Goal: Information Seeking & Learning: Learn about a topic

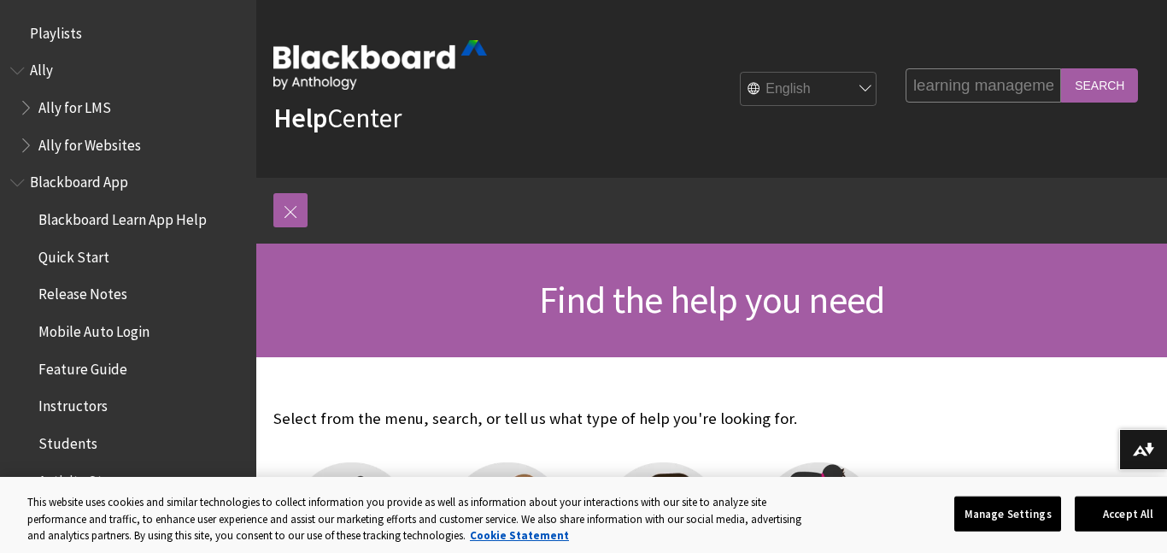
click at [1041, 85] on input "learning management sy" at bounding box center [982, 84] width 155 height 33
type input "learning management system"
click at [1110, 84] on input "Search" at bounding box center [1099, 84] width 77 height 33
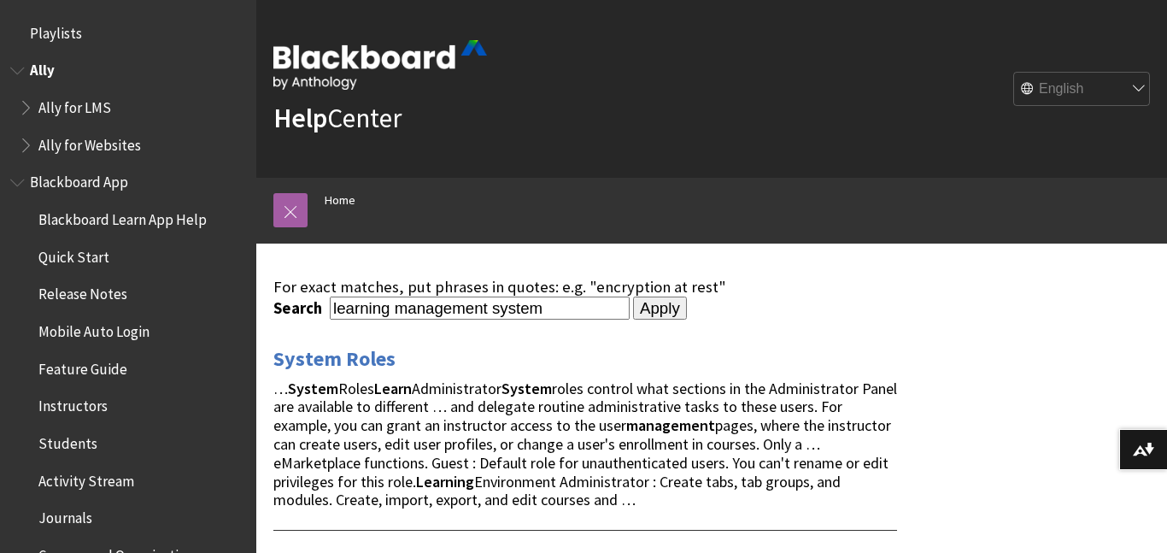
click at [69, 107] on span "Ally for LMS" at bounding box center [74, 104] width 73 height 23
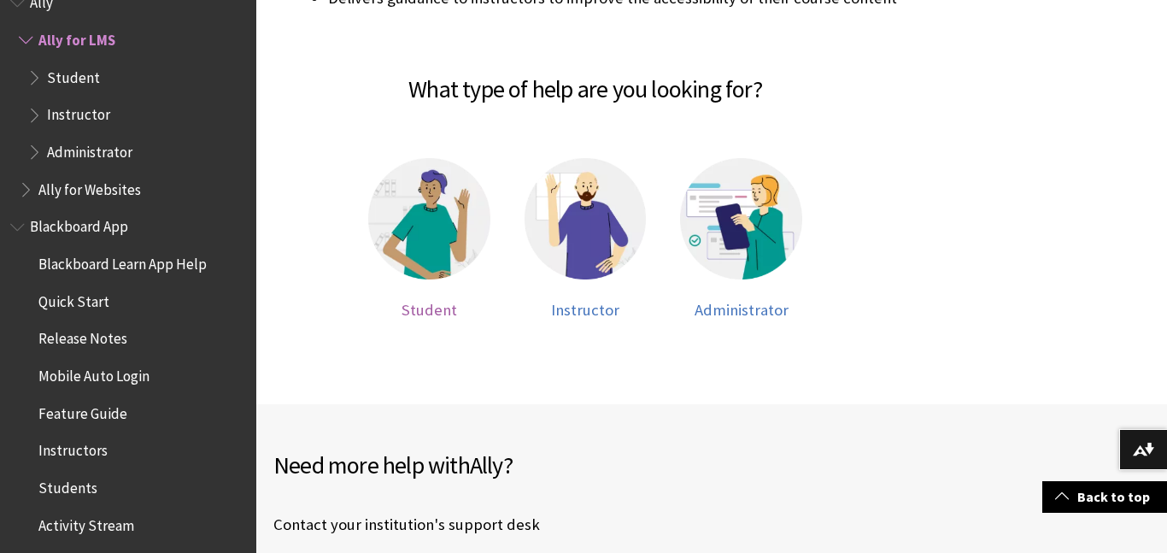
scroll to position [595, 0]
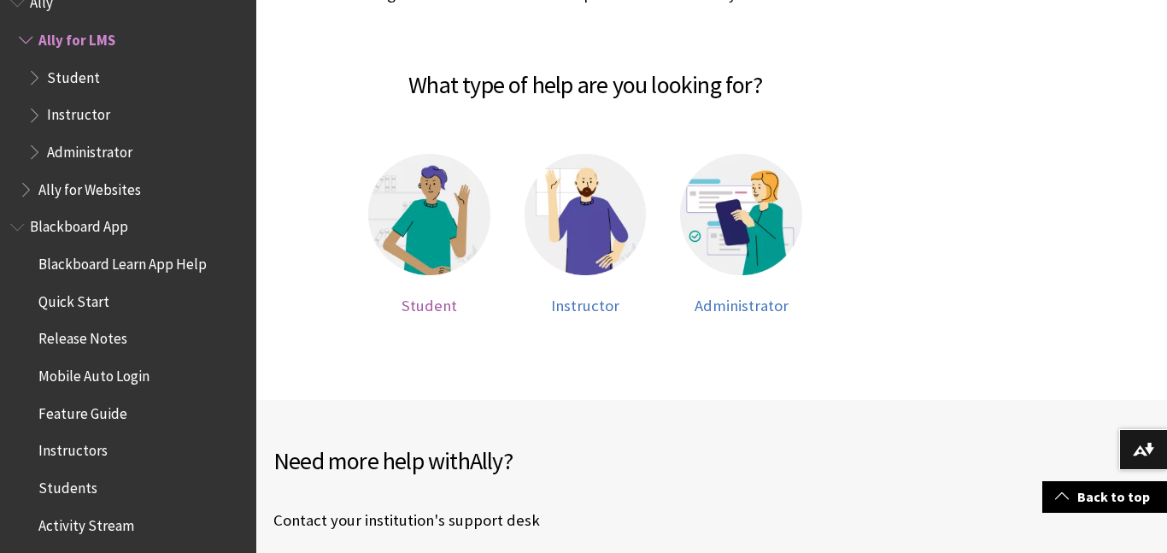
click at [431, 251] on img at bounding box center [429, 215] width 122 height 122
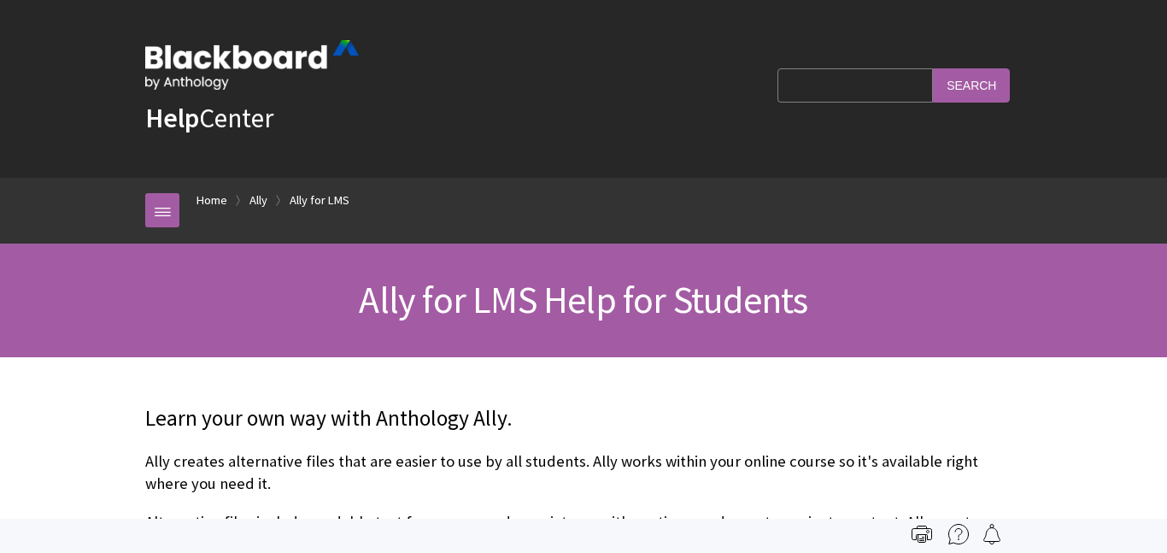
scroll to position [290, 0]
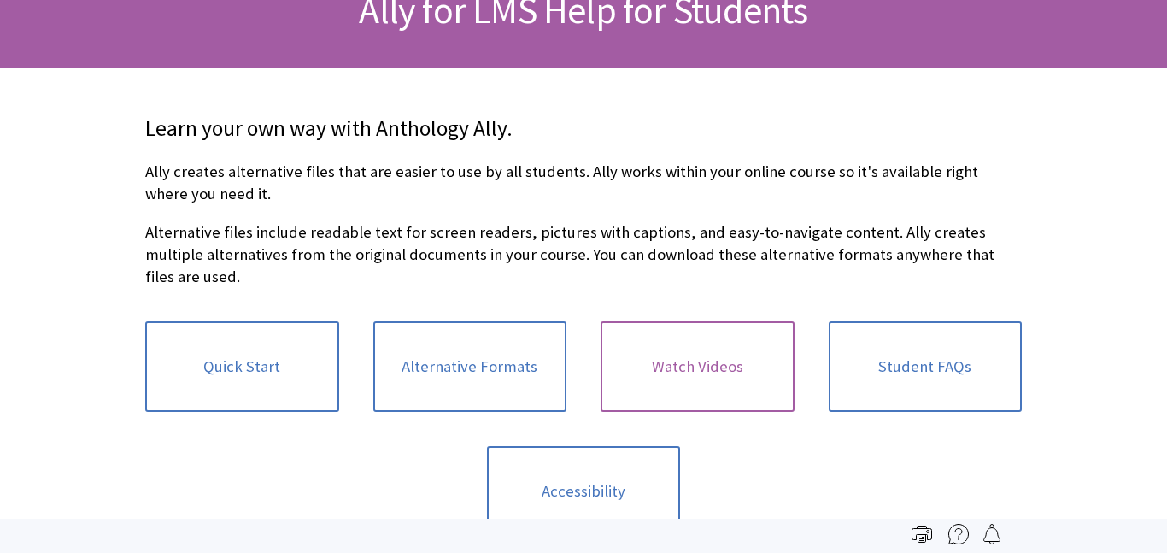
click at [699, 339] on link "Watch Videos" at bounding box center [697, 366] width 194 height 91
